Goal: Information Seeking & Learning: Learn about a topic

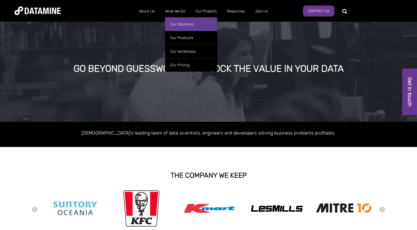
click at [177, 22] on link "Our Solutions" at bounding box center [191, 24] width 52 height 14
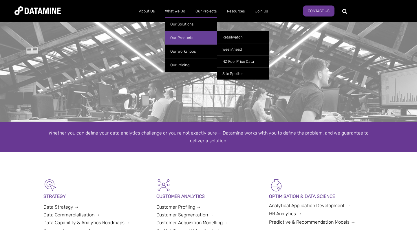
click at [180, 38] on link "Our Products" at bounding box center [191, 38] width 52 height 14
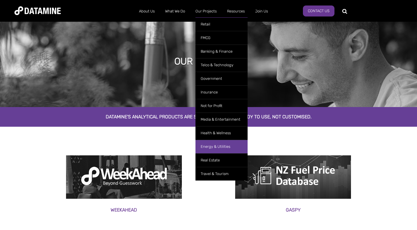
click at [222, 143] on link "Energy & Utilities" at bounding box center [221, 147] width 52 height 14
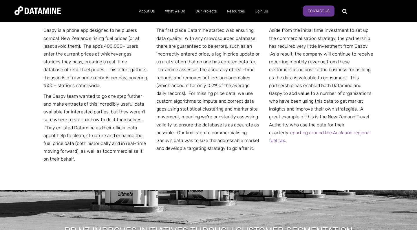
scroll to position [259, 0]
